Goal: Communication & Community: Answer question/provide support

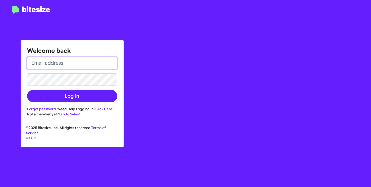
click at [98, 62] on input "email" at bounding box center [72, 63] width 90 height 12
type input "[EMAIL_ADDRESS][DOMAIN_NAME]"
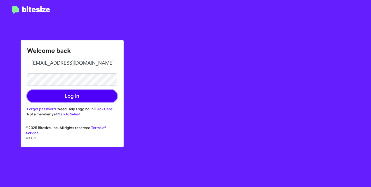
click at [97, 92] on button "Log In" at bounding box center [72, 96] width 90 height 12
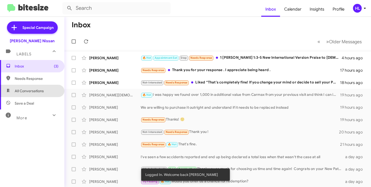
click at [39, 89] on span "All Conversations" at bounding box center [29, 90] width 29 height 5
type input "in:all-conversations"
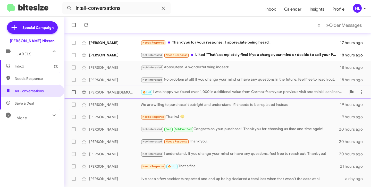
scroll to position [29, 0]
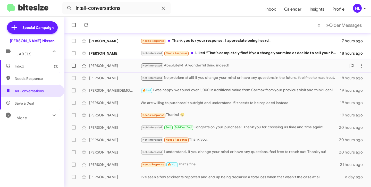
click at [115, 67] on div "[PERSON_NAME]" at bounding box center [115, 65] width 52 height 5
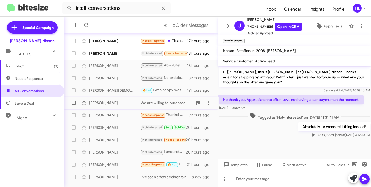
click at [111, 105] on div "[PERSON_NAME]" at bounding box center [115, 102] width 52 height 5
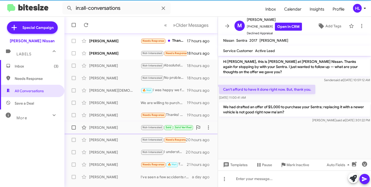
click at [111, 122] on div "[PERSON_NAME] Not-Interested Sold Sold Verified Congrats on your purchase! Than…" at bounding box center [140, 127] width 145 height 10
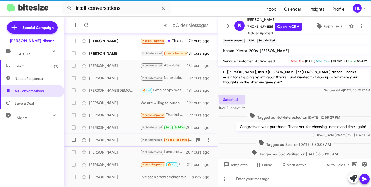
click at [115, 135] on div "[PERSON_NAME] Not-Interested Needs Response Thank you ! 20 hours ago" at bounding box center [140, 140] width 145 height 10
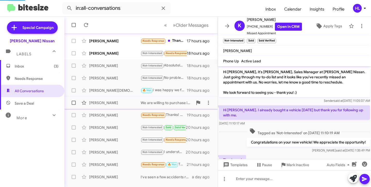
scroll to position [19, 0]
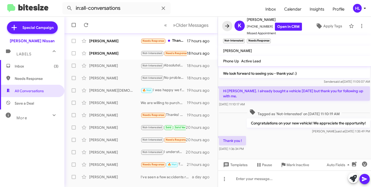
click at [226, 29] on button at bounding box center [227, 26] width 10 height 10
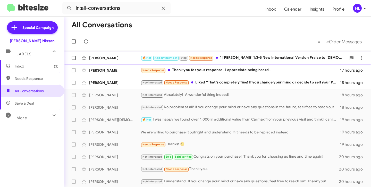
click at [115, 58] on div "[PERSON_NAME]" at bounding box center [115, 57] width 52 height 5
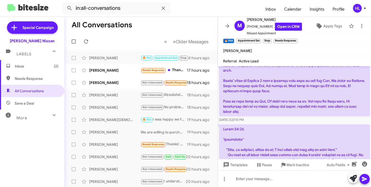
scroll to position [1001, 0]
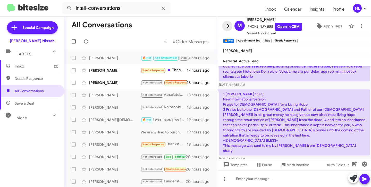
click at [229, 24] on icon at bounding box center [227, 26] width 6 height 6
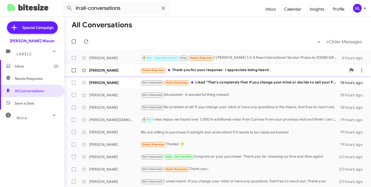
click at [117, 70] on div "[PERSON_NAME]" at bounding box center [115, 70] width 52 height 5
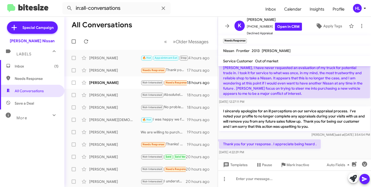
scroll to position [39, 0]
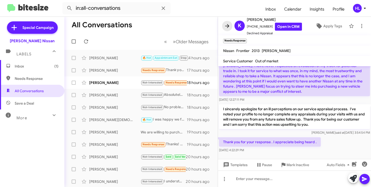
click at [229, 22] on button at bounding box center [227, 26] width 10 height 10
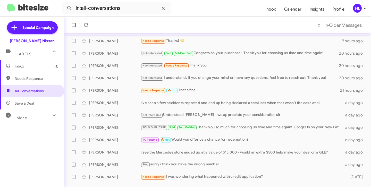
scroll to position [104, 0]
click at [326, 11] on span "Insights" at bounding box center [316, 9] width 23 height 15
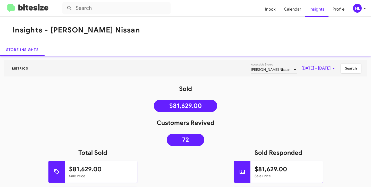
click at [305, 69] on span "[DATE] - [DATE]" at bounding box center [318, 68] width 35 height 9
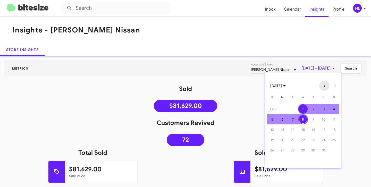
click at [322, 88] on button "Previous month" at bounding box center [324, 86] width 10 height 10
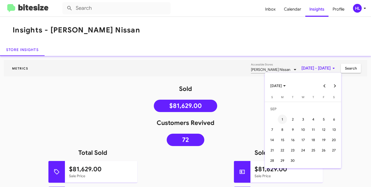
click at [281, 116] on div "1" at bounding box center [282, 119] width 9 height 9
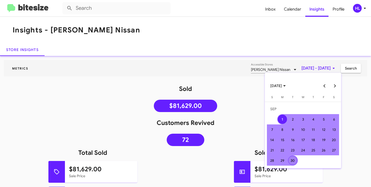
click at [290, 162] on div "30" at bounding box center [292, 160] width 9 height 9
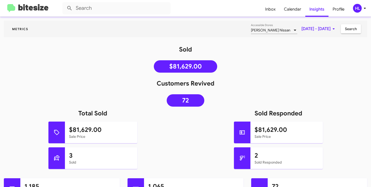
scroll to position [22, 0]
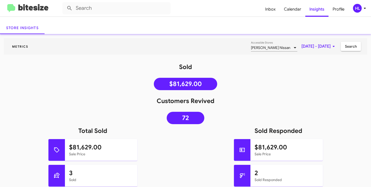
click at [352, 49] on span "Search" at bounding box center [351, 46] width 12 height 9
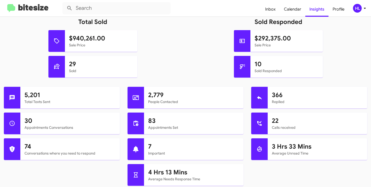
scroll to position [0, 0]
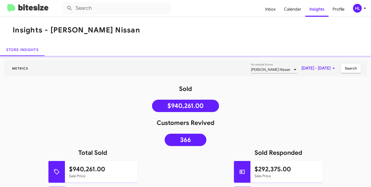
click at [24, 8] on img at bounding box center [27, 8] width 41 height 8
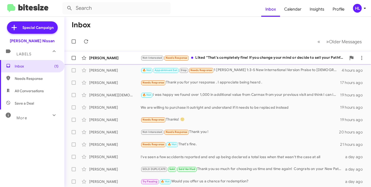
click at [133, 56] on div "[PERSON_NAME]" at bounding box center [115, 57] width 52 height 5
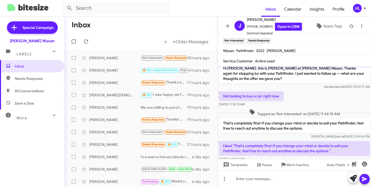
scroll to position [14, 0]
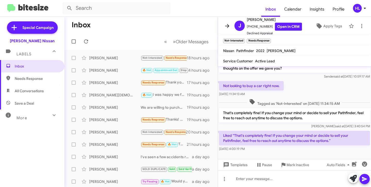
click at [228, 27] on icon at bounding box center [227, 26] width 4 height 4
